Goal: Task Accomplishment & Management: Manage account settings

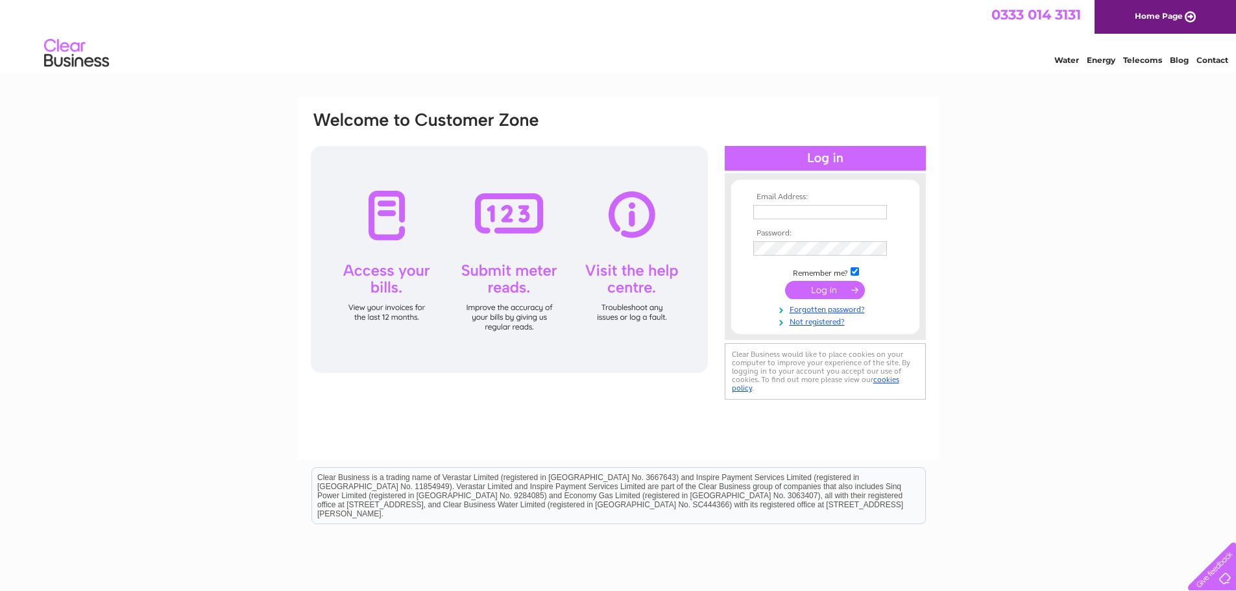
type input "[EMAIL_ADDRESS][DOMAIN_NAME]"
click at [811, 289] on input "submit" at bounding box center [825, 290] width 80 height 18
click at [824, 288] on input "submit" at bounding box center [825, 290] width 80 height 18
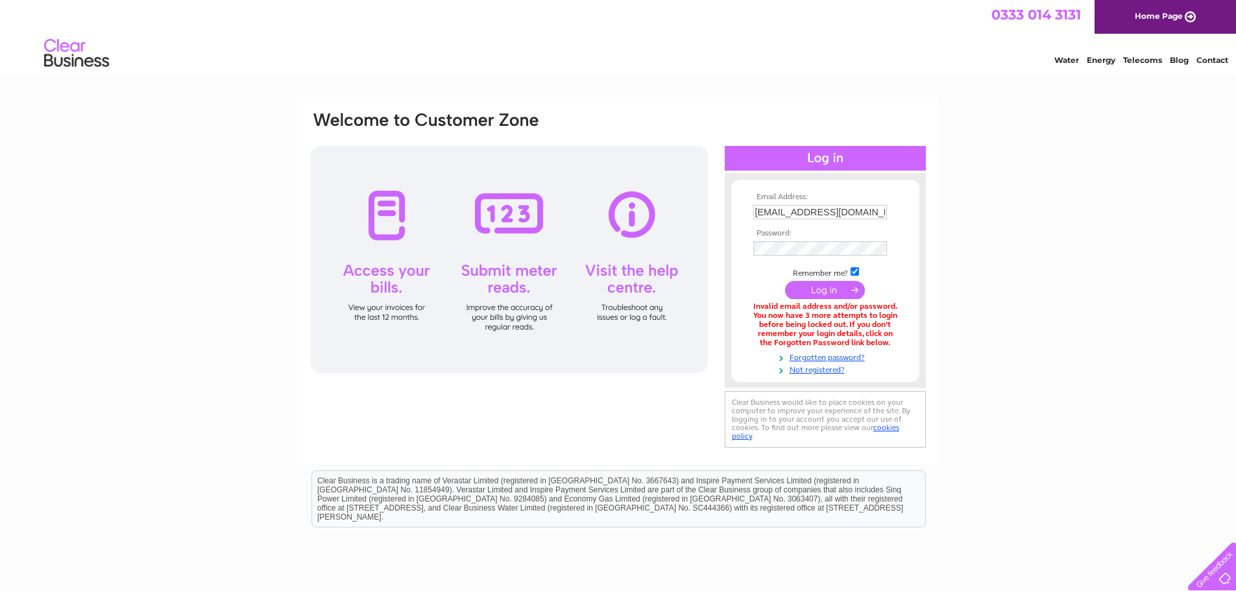
click at [821, 289] on input "submit" at bounding box center [825, 290] width 80 height 18
click at [1024, 293] on div "Email Address: accounts@nnnretail.co.uk Password: Forgotten password?" at bounding box center [618, 392] width 1236 height 590
click at [826, 355] on link "Forgotten password?" at bounding box center [826, 356] width 147 height 12
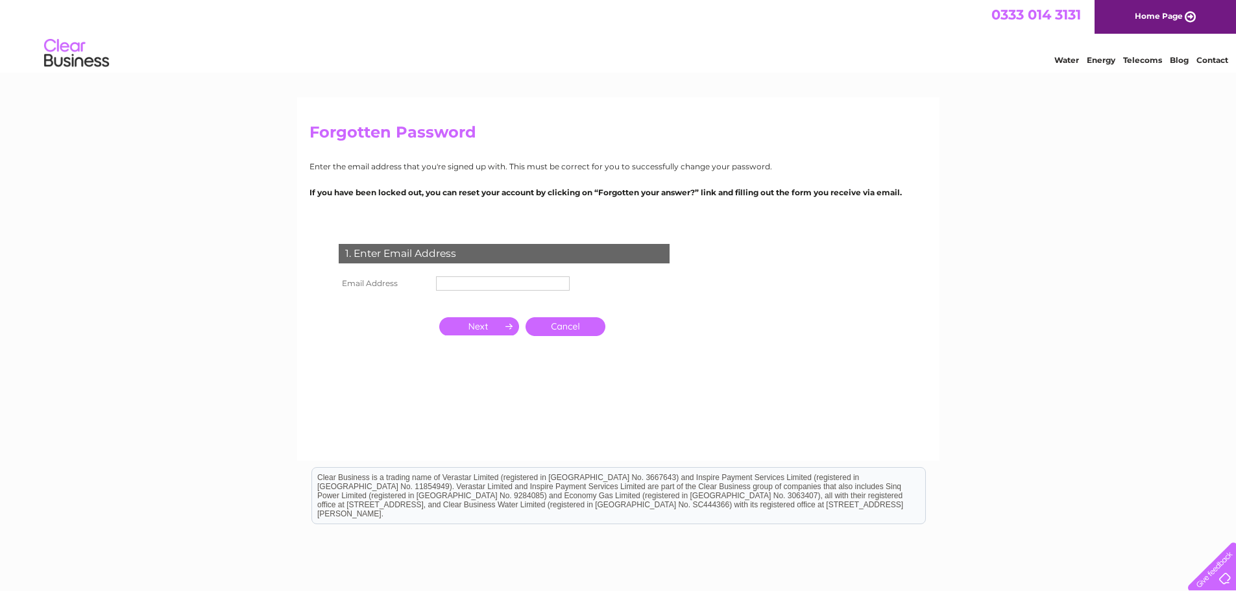
click at [550, 278] on input "text" at bounding box center [503, 283] width 134 height 14
type input "accounts@nnnretail.co.uk"
click at [477, 326] on input "button" at bounding box center [479, 326] width 80 height 18
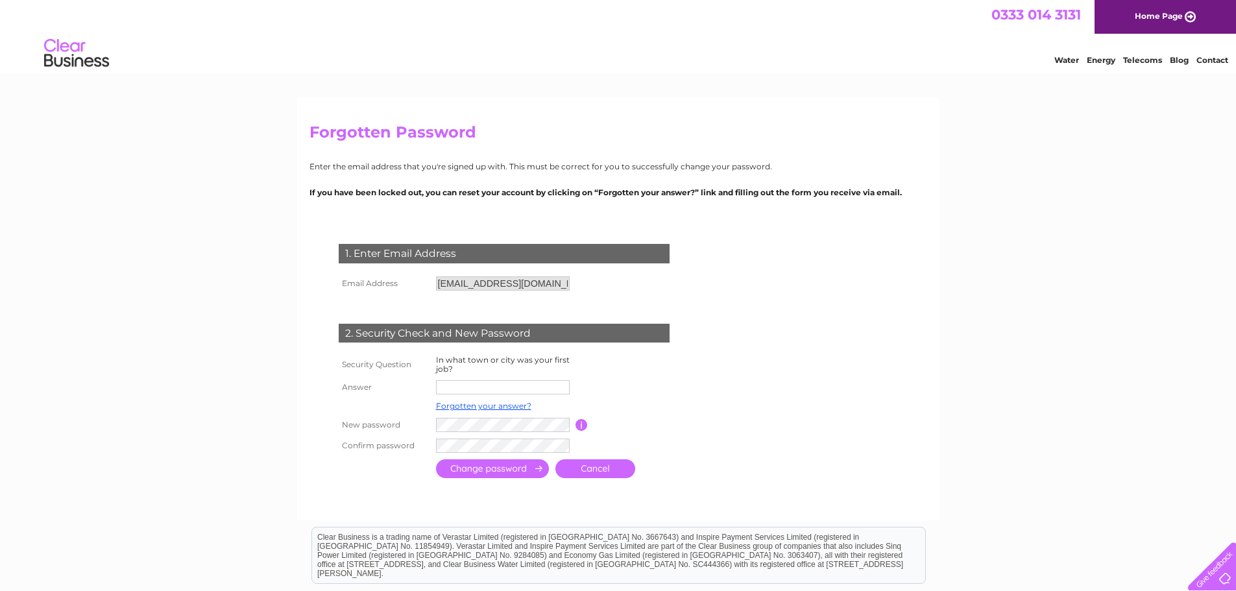
click at [468, 384] on input "text" at bounding box center [503, 387] width 134 height 14
type input "Warrington"
click at [979, 438] on div "Forgotten Password Enter the email address that you're signed up with. This mus…" at bounding box center [618, 420] width 1236 height 646
click at [481, 471] on input "submit" at bounding box center [492, 468] width 113 height 19
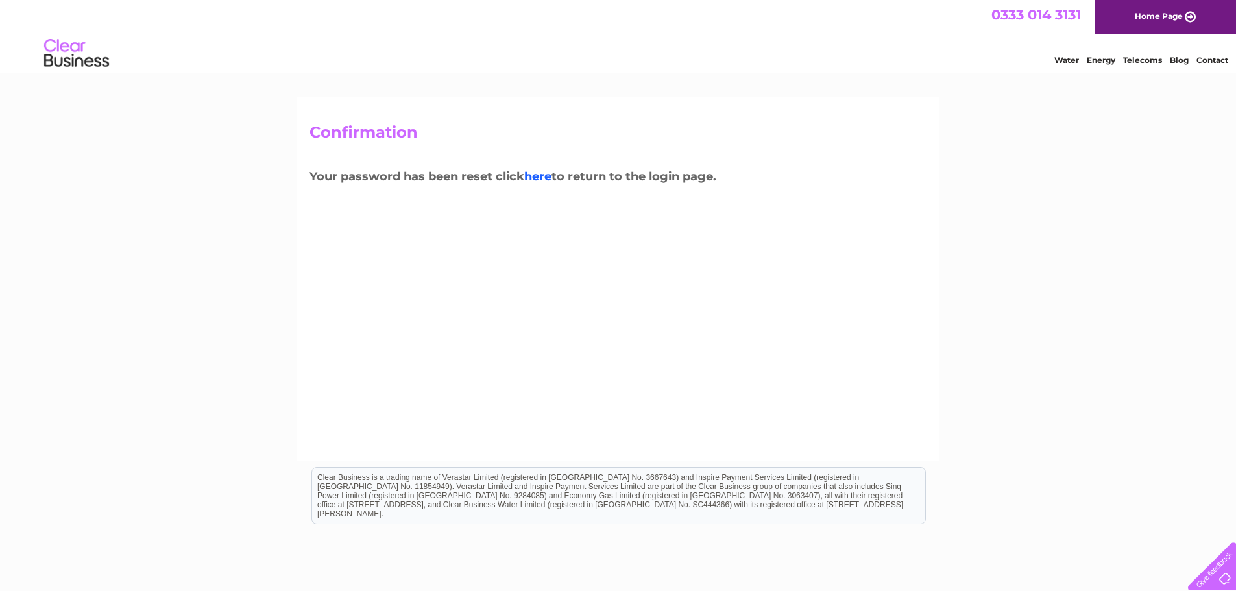
click at [544, 174] on link "here" at bounding box center [537, 176] width 27 height 14
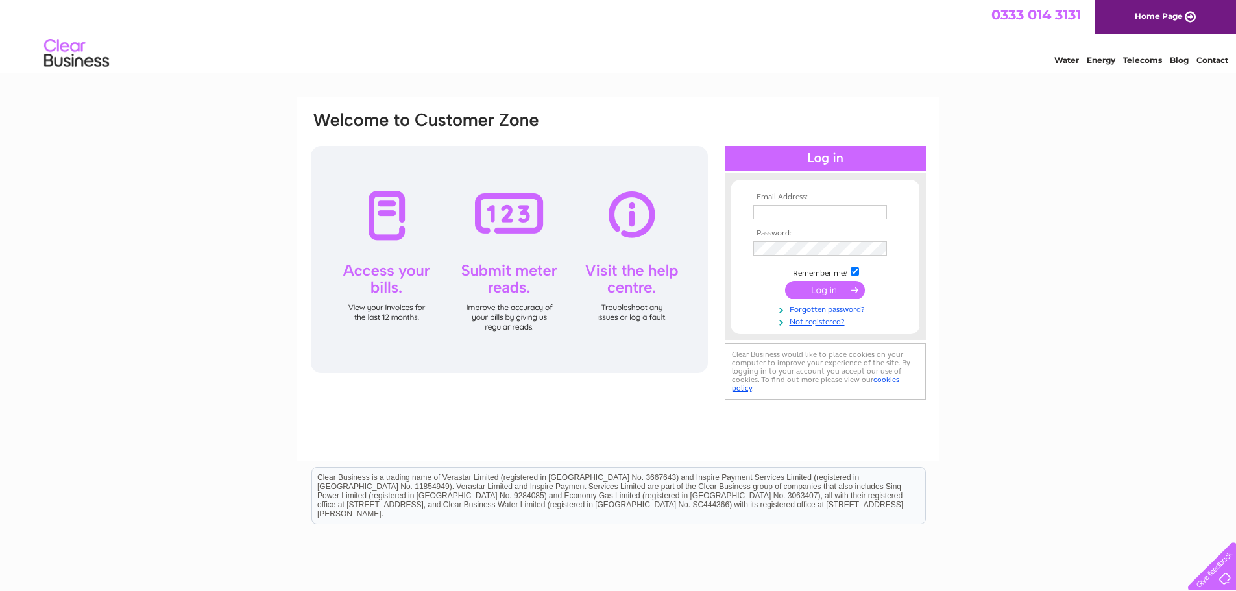
type input "[EMAIL_ADDRESS][DOMAIN_NAME]"
click at [820, 298] on input "submit" at bounding box center [825, 290] width 80 height 18
click at [820, 291] on input "submit" at bounding box center [825, 290] width 80 height 18
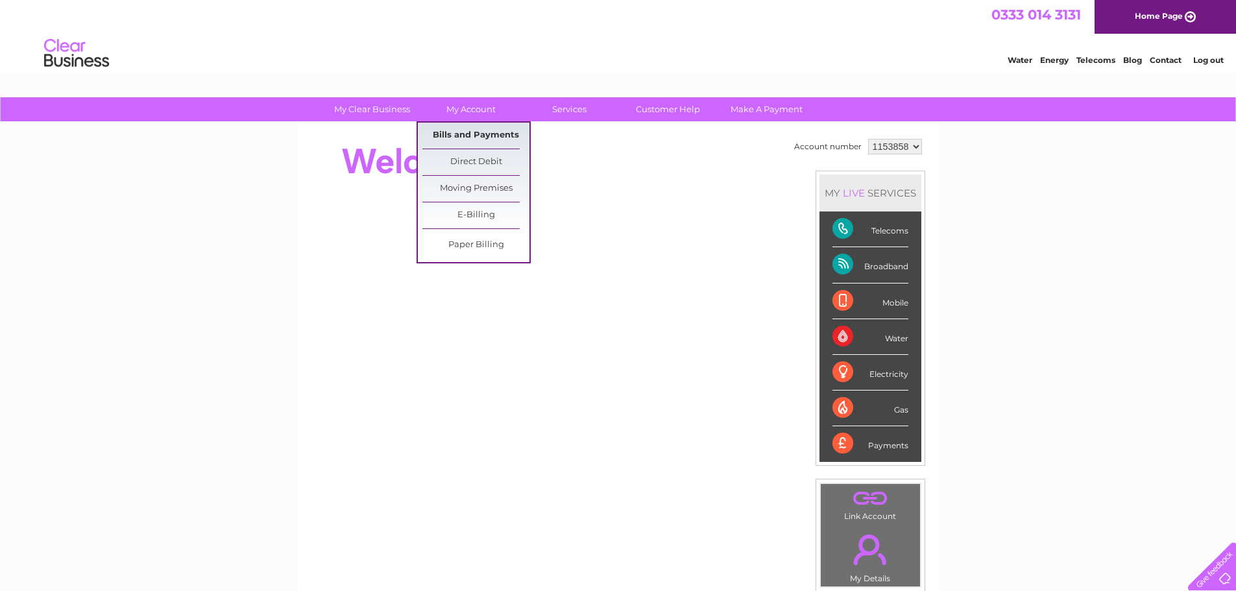
click at [472, 128] on link "Bills and Payments" at bounding box center [475, 136] width 107 height 26
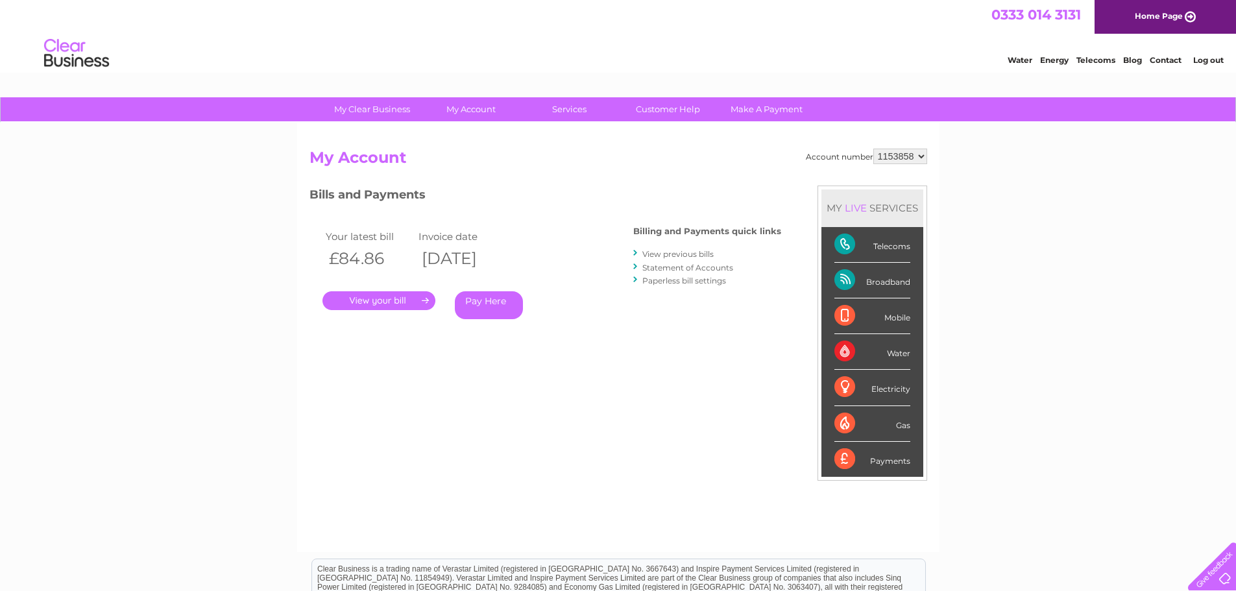
click at [368, 299] on link "." at bounding box center [378, 300] width 113 height 19
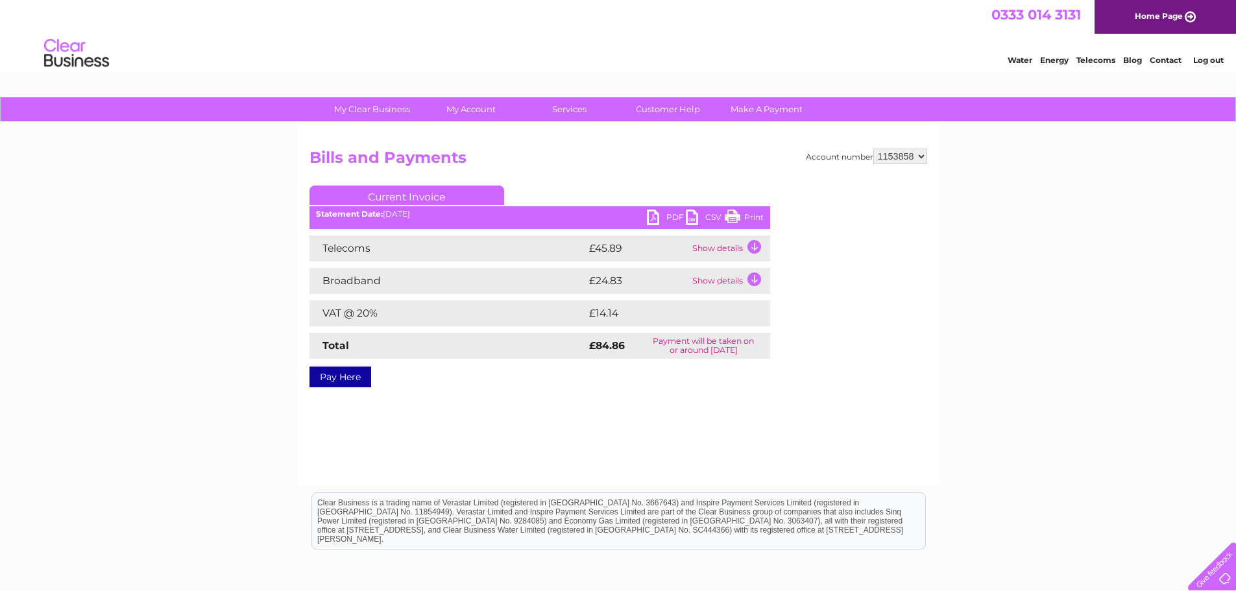
click at [662, 215] on link "PDF" at bounding box center [666, 219] width 39 height 19
